Goal: Register for event/course

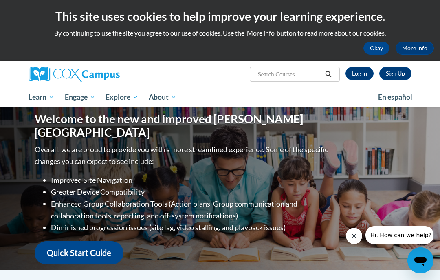
click at [400, 72] on link "Sign Up" at bounding box center [396, 73] width 32 height 13
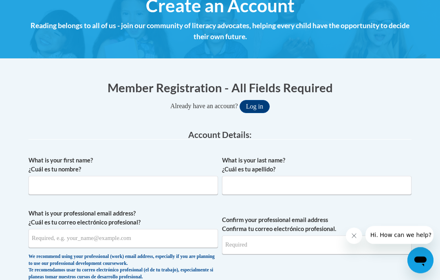
scroll to position [114, 0]
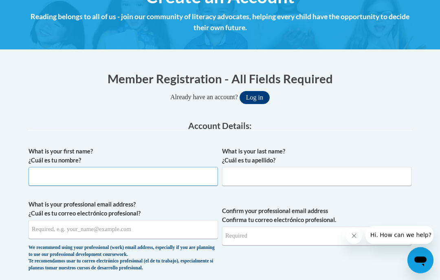
click at [130, 176] on input "What is your first name? ¿Cuál es tu nombre?" at bounding box center [124, 176] width 190 height 19
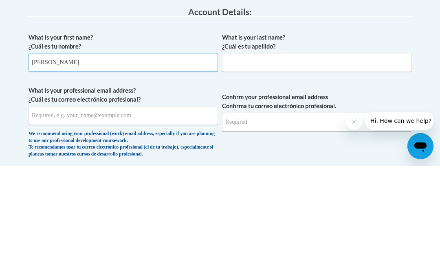
type input "Faloon"
click at [317, 167] on input "What is your last name? ¿Cuál es tu apellido?" at bounding box center [317, 176] width 190 height 19
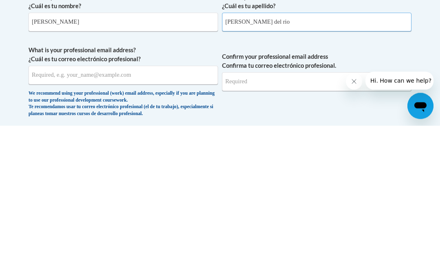
type input "[PERSON_NAME] del rio"
click at [179, 220] on input "What is your professional email address? ¿Cuál es tu correo electrónico profesi…" at bounding box center [124, 229] width 190 height 19
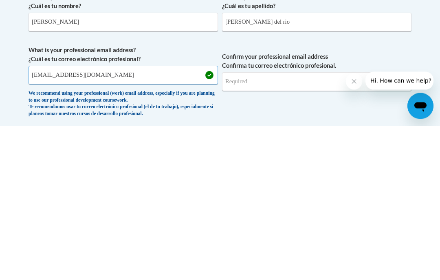
type input "[EMAIL_ADDRESS][DOMAIN_NAME]"
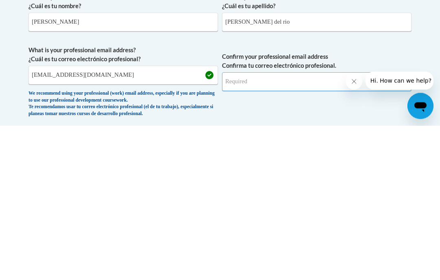
click at [308, 227] on input "Confirm your professional email address Confirma tu correo electrónico profesio…" at bounding box center [317, 236] width 190 height 19
type input "[EMAIL_ADDRESS][DOMAIN_NAME]"
click at [310, 200] on span "Confirm your professional email address Confirma tu correo electrónico profesio…" at bounding box center [317, 237] width 190 height 75
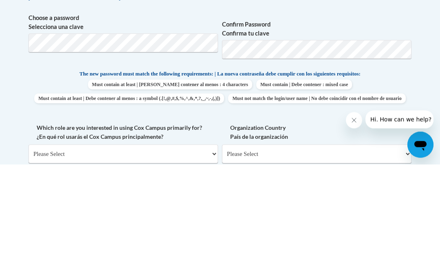
click at [417, 74] on div "Member Registration - All Fields Required Already have an account? Log in Prefe…" at bounding box center [219, 233] width 395 height 650
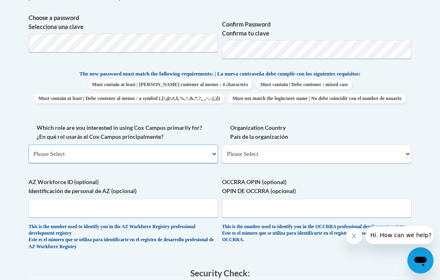
click at [208, 149] on select "Please Select College/University | Colegio/Universidad Community/Nonprofit Part…" at bounding box center [124, 153] width 190 height 19
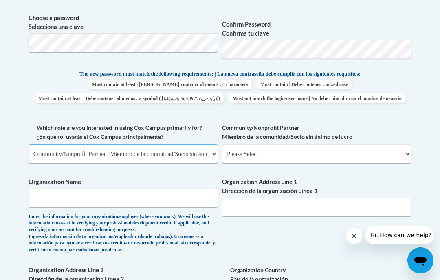
click at [199, 150] on select "Please Select College/University | Colegio/Universidad Community/Nonprofit Part…" at bounding box center [124, 153] width 190 height 19
select select "fbf2d438-af2f-41f8-98f1-81c410e29de3"
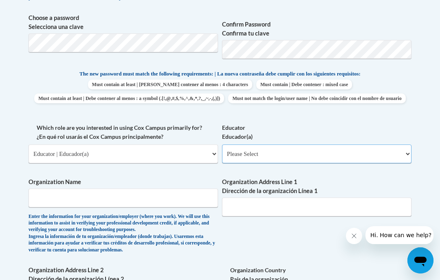
click at [344, 150] on select "Please Select Early Learning/Daycare Teacher/Family Home Care Provider | Maestr…" at bounding box center [317, 153] width 190 height 19
select select "5e2af403-4f2c-4e49-a02f-103e55d7b75b"
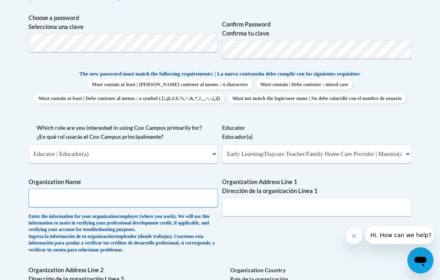
click at [185, 196] on input "Organization Name" at bounding box center [124, 197] width 190 height 19
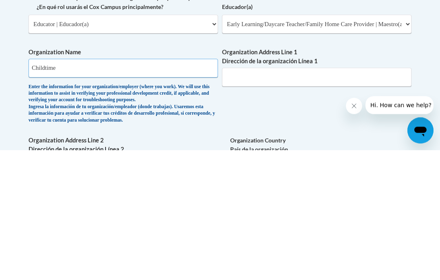
type input "Childtime"
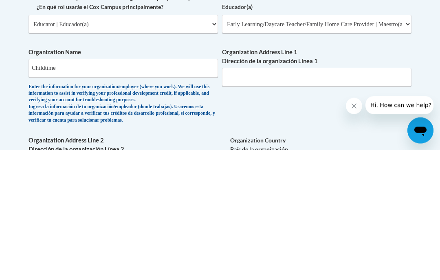
click at [295, 198] on input "Organization Address Line 1 Dirección de la organización Línea 1" at bounding box center [317, 207] width 190 height 19
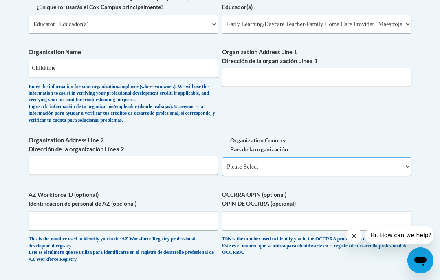
click at [318, 158] on select "Please Select United States | Estados Unidos Outside of the United States | Fue…" at bounding box center [317, 166] width 190 height 19
select select "ad49bcad-a171-4b2e-b99c-48b446064914"
select select
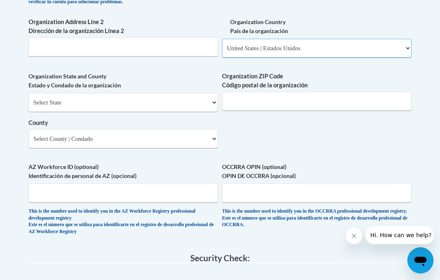
scroll to position [623, 0]
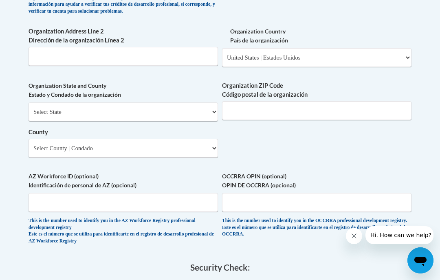
click at [200, 102] on select "Select State Alabama Alaska Arizona Arkansas California Colorado Connecticut De…" at bounding box center [124, 111] width 190 height 19
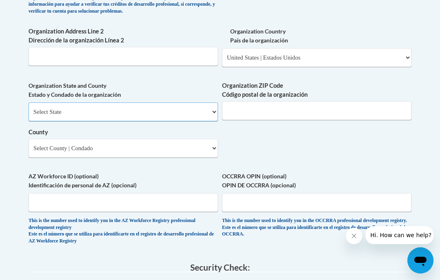
select select "Maryland"
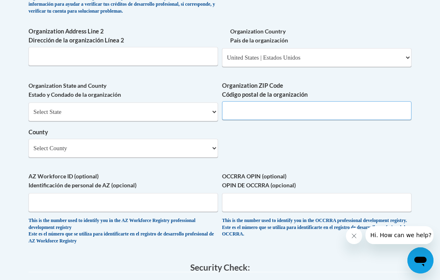
click at [328, 101] on input "Organization ZIP Code Código postal de la organización" at bounding box center [317, 110] width 190 height 19
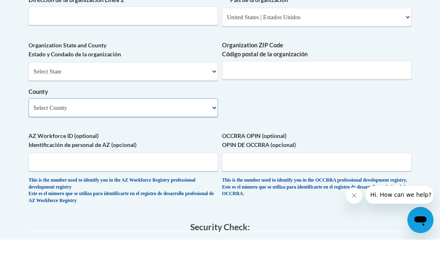
click at [200, 139] on select "Select County Allegany Anne Arundel Baltimore Baltimore Calvert Caroline Carrol…" at bounding box center [124, 148] width 190 height 19
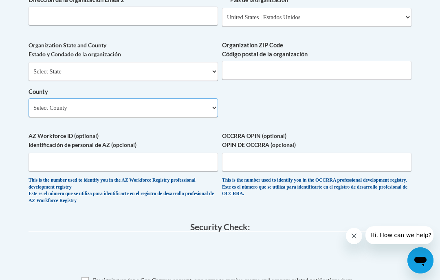
select select "Montgomery"
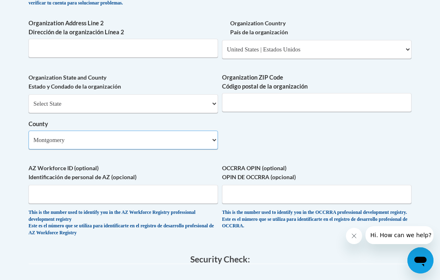
scroll to position [664, 0]
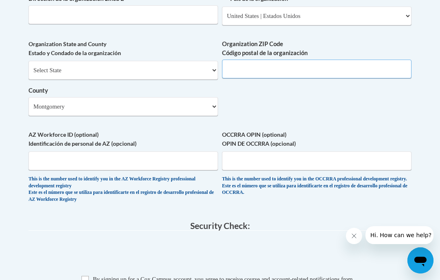
click at [278, 60] on input "Organization ZIP Code Código postal de la organización" at bounding box center [317, 69] width 190 height 19
type input "20814"
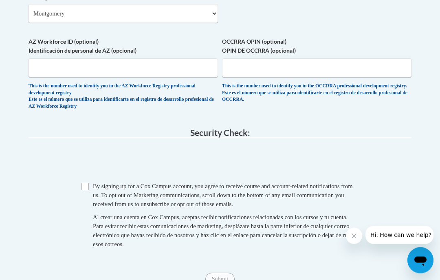
scroll to position [759, 0]
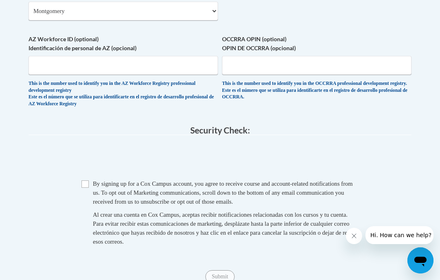
click at [85, 180] on input "Checkbox" at bounding box center [85, 183] width 7 height 7
checkbox input "true"
click at [220, 270] on input "Submit" at bounding box center [219, 276] width 29 height 13
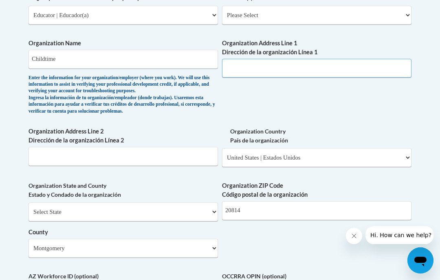
scroll to position [556, 0]
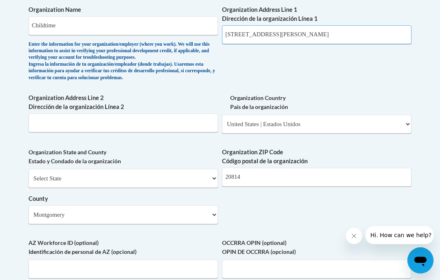
type input "4550 Montgomery Av."
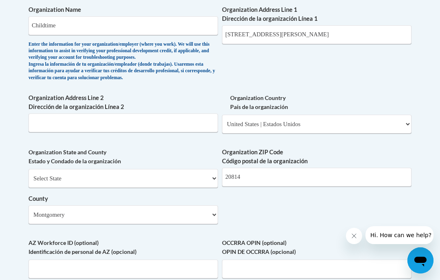
click at [374, 51] on div "What is your first name? ¿Cuál es tu nombre? Faloon What is your last name? ¿Cu…" at bounding box center [220, 10] width 383 height 618
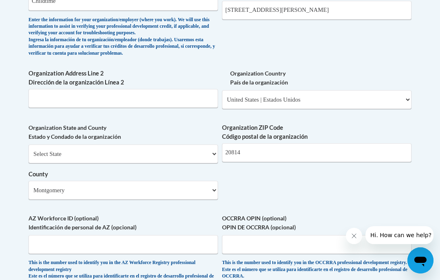
scroll to position [596, 0]
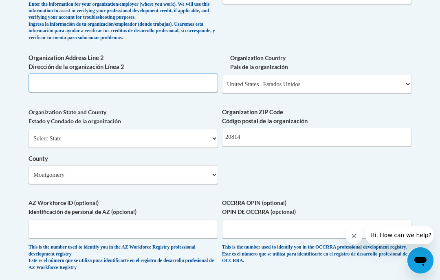
click at [167, 73] on input "Organization Address Line 2 Dirección de la organización Línea 2" at bounding box center [124, 82] width 190 height 19
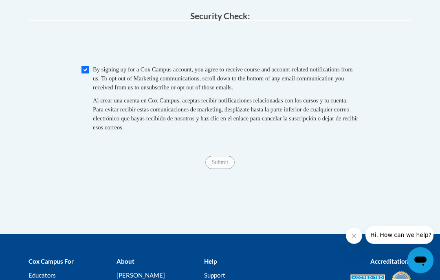
scroll to position [877, 0]
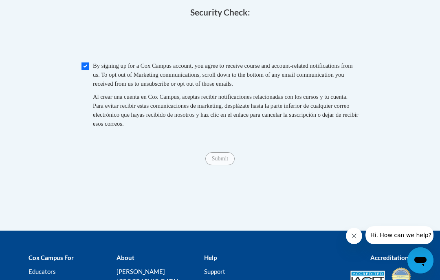
type input "250"
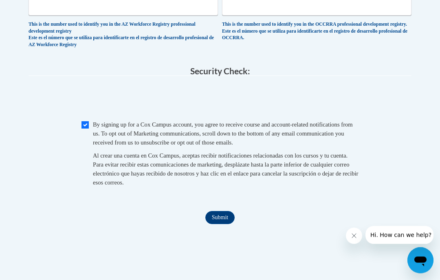
scroll to position [819, 0]
click at [221, 211] on input "Submit" at bounding box center [219, 217] width 29 height 13
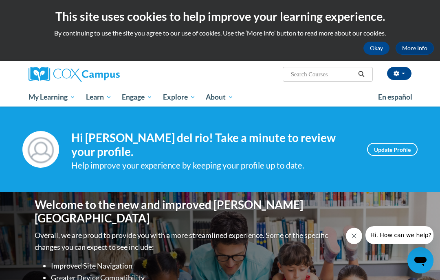
click at [378, 46] on button "Okay" at bounding box center [377, 48] width 26 height 13
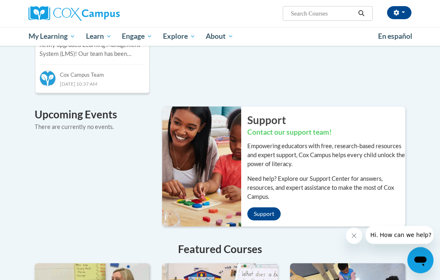
scroll to position [516, 0]
click at [298, 9] on input "Search..." at bounding box center [322, 14] width 65 height 10
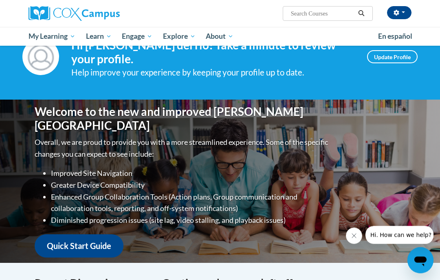
scroll to position [0, 0]
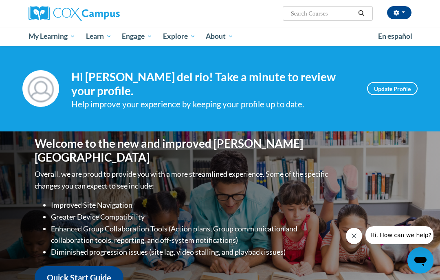
click at [399, 87] on link "Update Profile" at bounding box center [392, 88] width 51 height 13
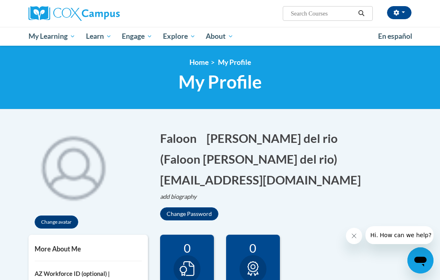
click at [0, 0] on span "All Courses" at bounding box center [0, 0] width 0 height 0
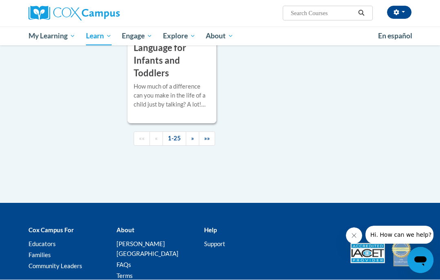
scroll to position [2218, 0]
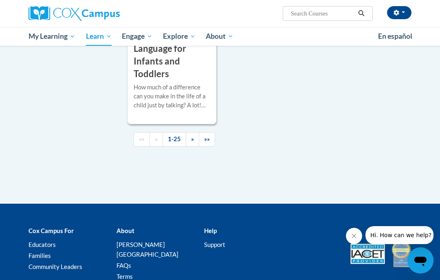
click at [192, 135] on span "»" at bounding box center [192, 138] width 3 height 7
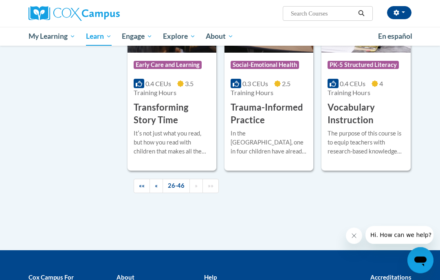
scroll to position [1537, 0]
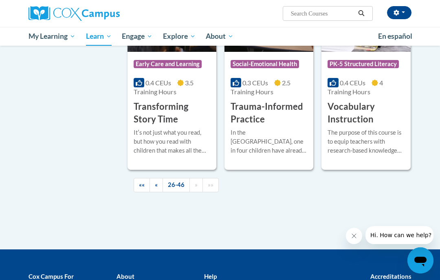
click at [195, 181] on span "»" at bounding box center [196, 184] width 3 height 7
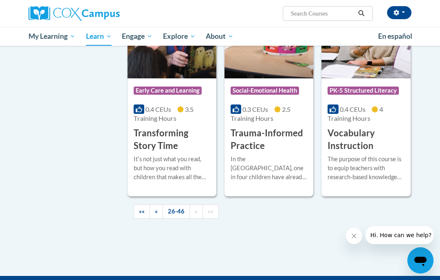
scroll to position [1510, 0]
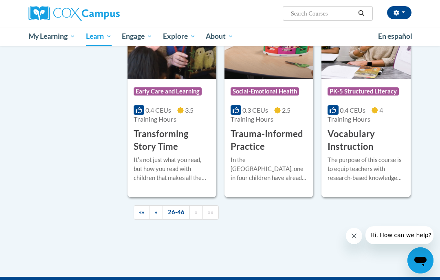
click at [158, 206] on link "«" at bounding box center [156, 212] width 13 height 14
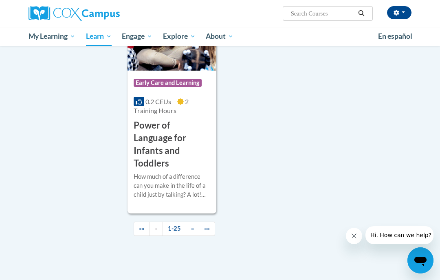
scroll to position [2128, 0]
click at [195, 222] on link "»" at bounding box center [192, 229] width 13 height 14
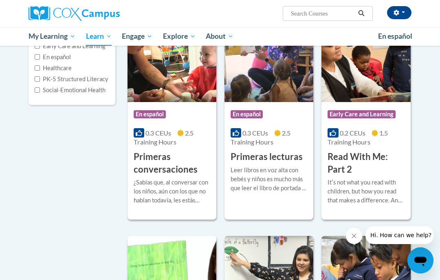
scroll to position [135, 0]
